Goal: Information Seeking & Learning: Learn about a topic

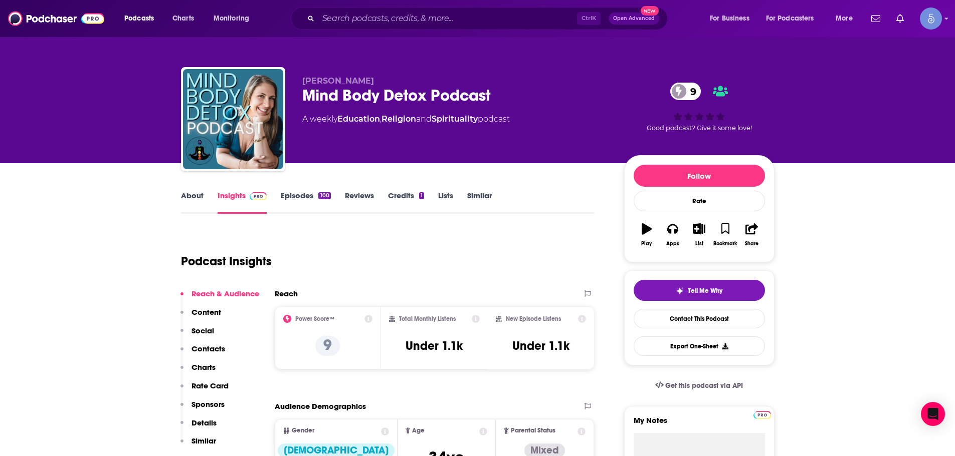
click at [391, 35] on div "Podcasts Charts Monitoring Ctrl K Open Advanced New For Business For Podcasters…" at bounding box center [477, 18] width 955 height 37
click at [402, 15] on input "Search podcasts, credits, & more..." at bounding box center [447, 19] width 259 height 16
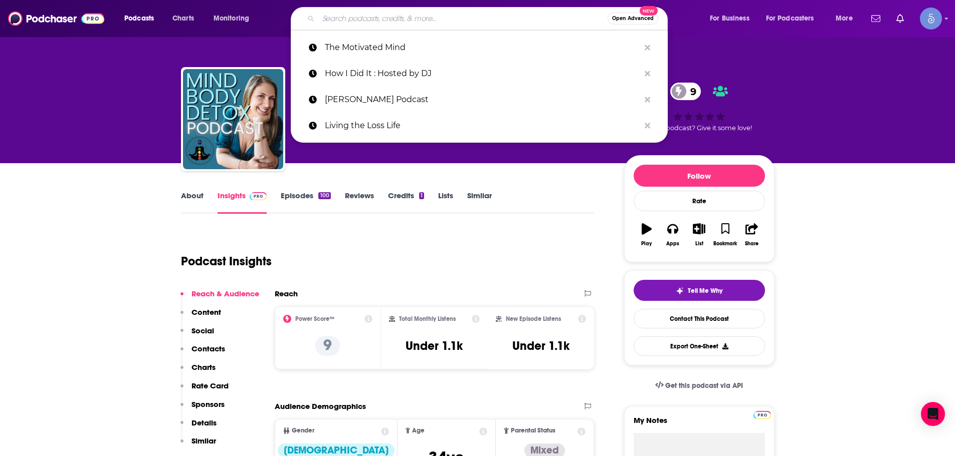
paste input "[PERSON_NAME] and [PERSON_NAME]"
type input "[PERSON_NAME] and [PERSON_NAME]"
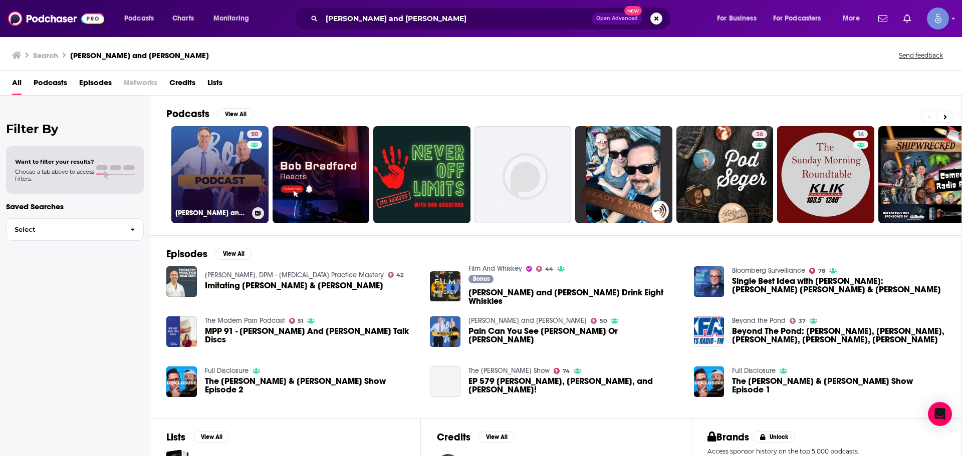
click at [202, 189] on link "50 [PERSON_NAME] and [PERSON_NAME]" at bounding box center [219, 174] width 97 height 97
